Goal: Task Accomplishment & Management: Use online tool/utility

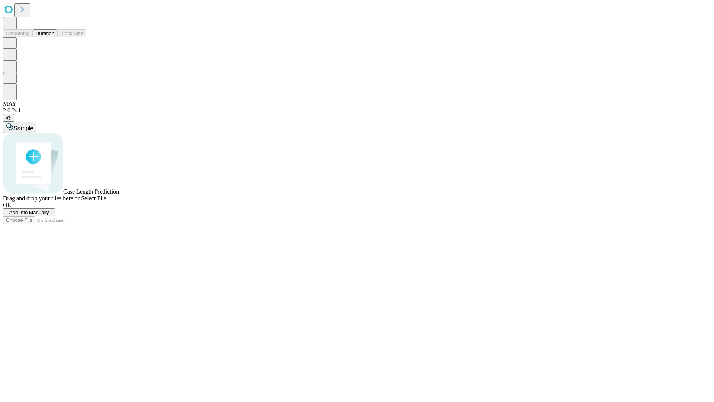
click at [54, 37] on button "Duration" at bounding box center [45, 33] width 25 height 8
click at [49, 215] on span "Add Info Manually" at bounding box center [29, 212] width 40 height 6
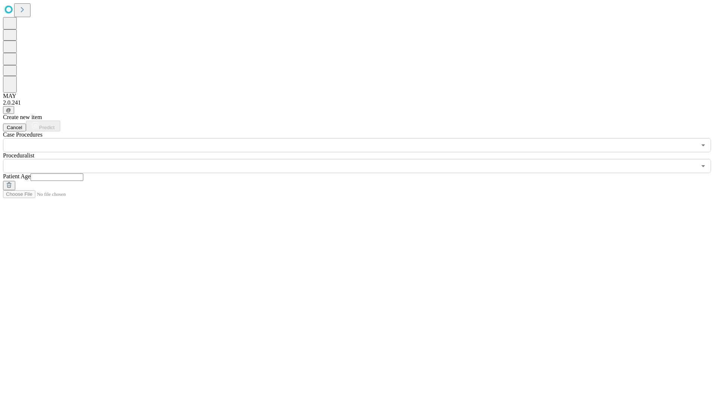
click at [83, 173] on input "text" at bounding box center [57, 176] width 53 height 7
type input "**"
click at [362, 159] on input "text" at bounding box center [350, 166] width 694 height 14
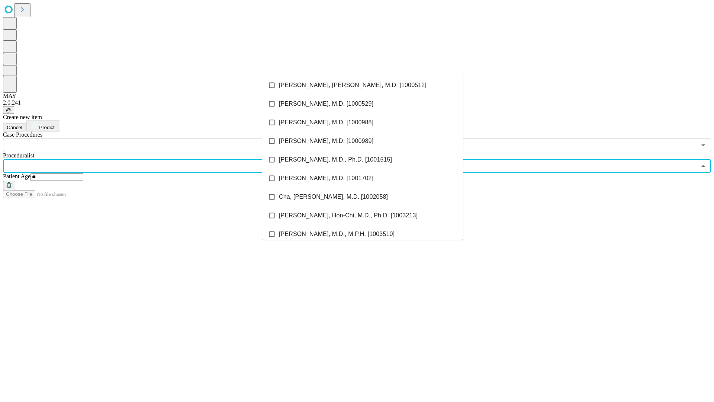
click at [363, 85] on li "[PERSON_NAME], [PERSON_NAME], M.D. [1000512]" at bounding box center [362, 85] width 201 height 19
click at [156, 138] on input "text" at bounding box center [350, 145] width 694 height 14
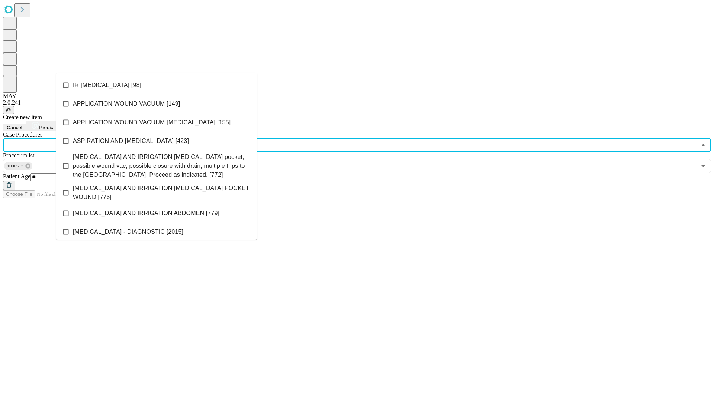
click at [157, 85] on li "IR [MEDICAL_DATA] [98]" at bounding box center [156, 85] width 201 height 19
